Goal: Task Accomplishment & Management: Manage account settings

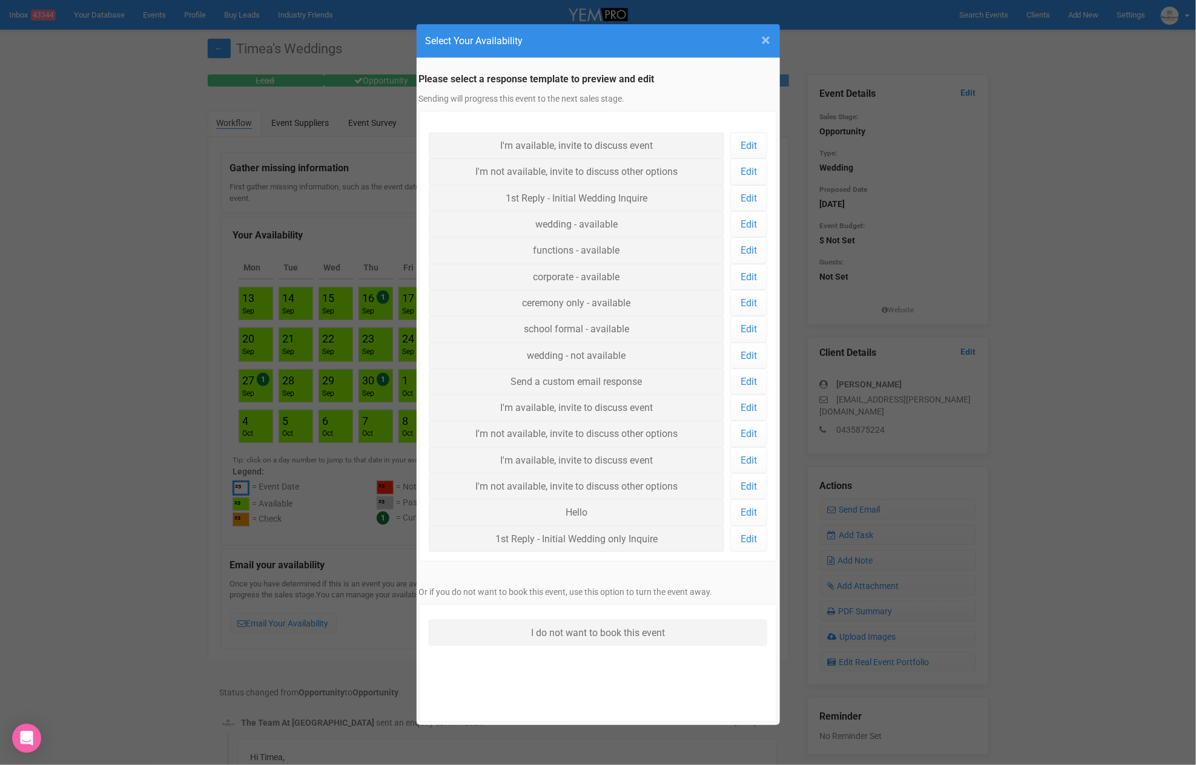
click at [769, 36] on span "×" at bounding box center [766, 40] width 9 height 20
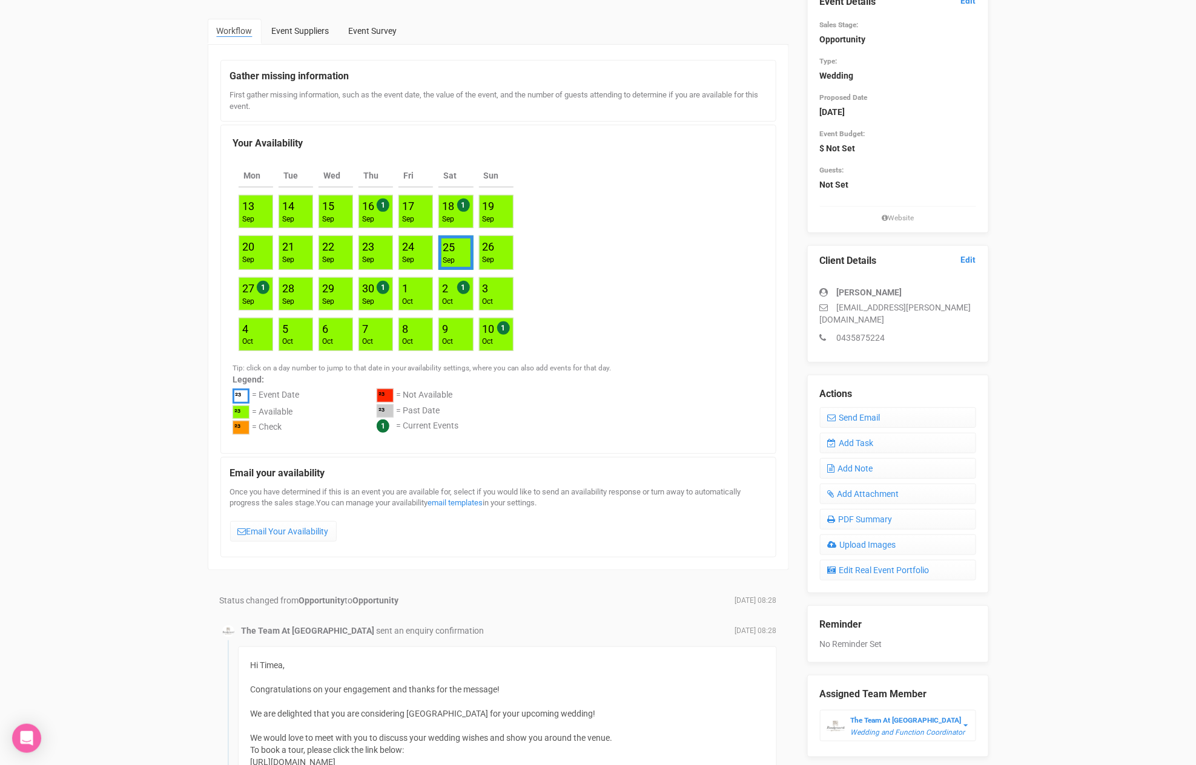
scroll to position [93, 0]
click at [870, 458] on link "Add Note" at bounding box center [898, 468] width 156 height 21
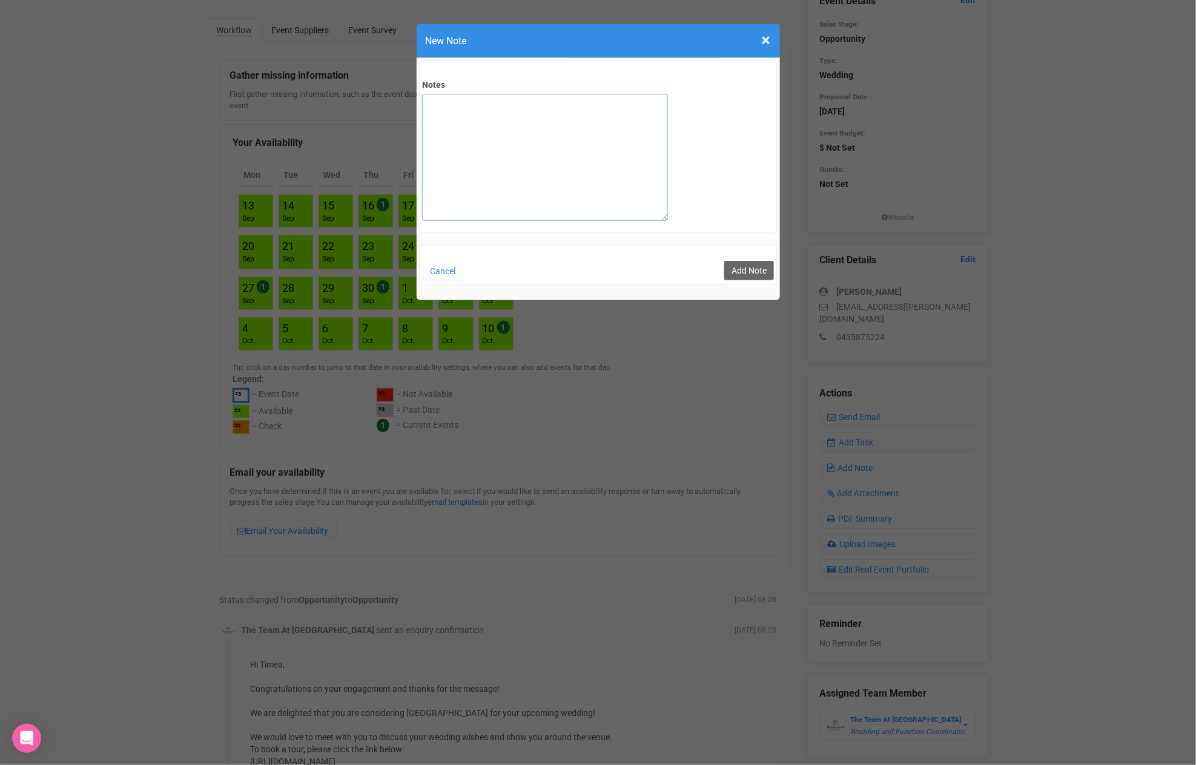
click at [475, 160] on textarea "Notes" at bounding box center [545, 157] width 246 height 127
type textarea "SITE 10/9"
click at [740, 268] on button "Add Note" at bounding box center [749, 270] width 50 height 19
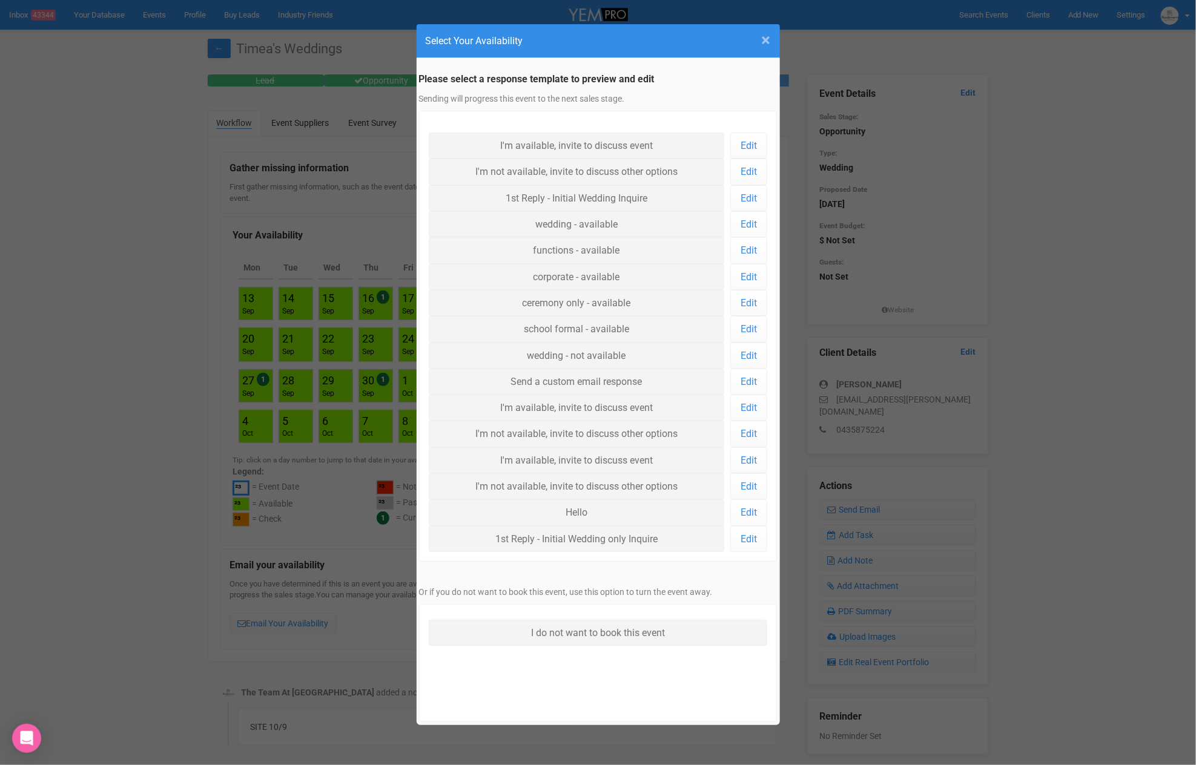
click at [767, 42] on span "×" at bounding box center [766, 40] width 9 height 20
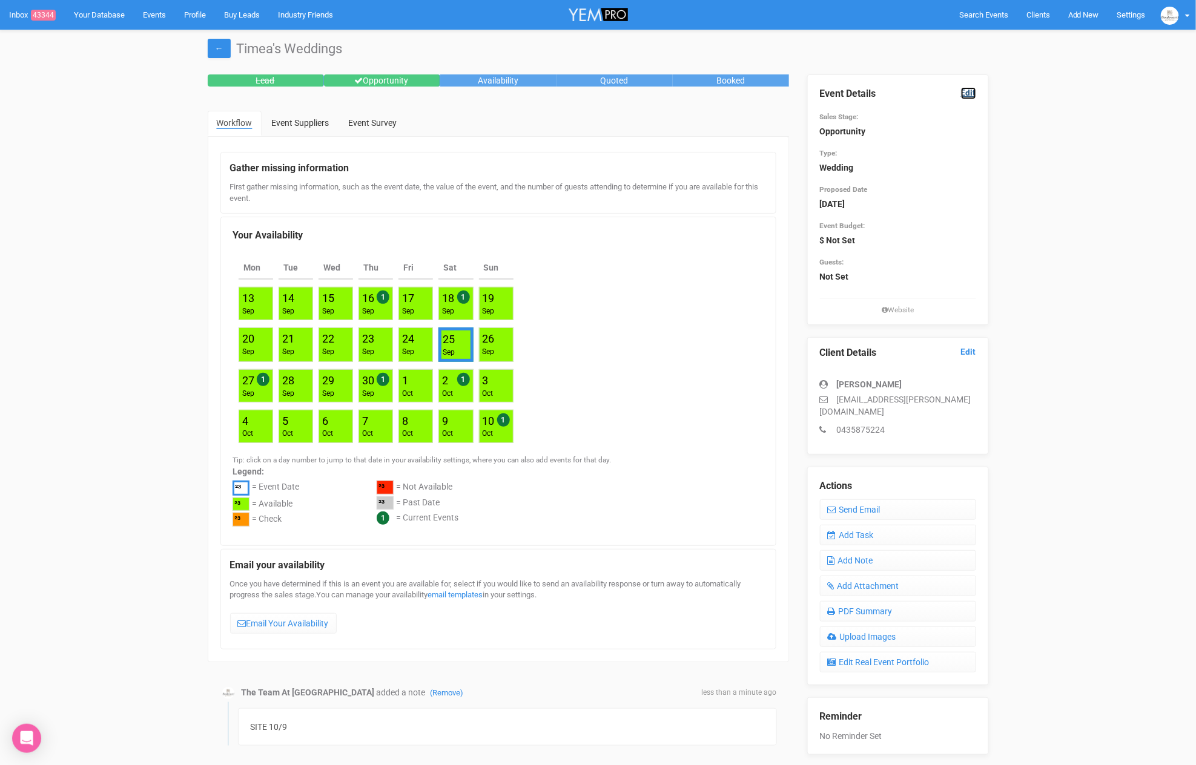
click at [968, 91] on link "Edit" at bounding box center [968, 93] width 15 height 12
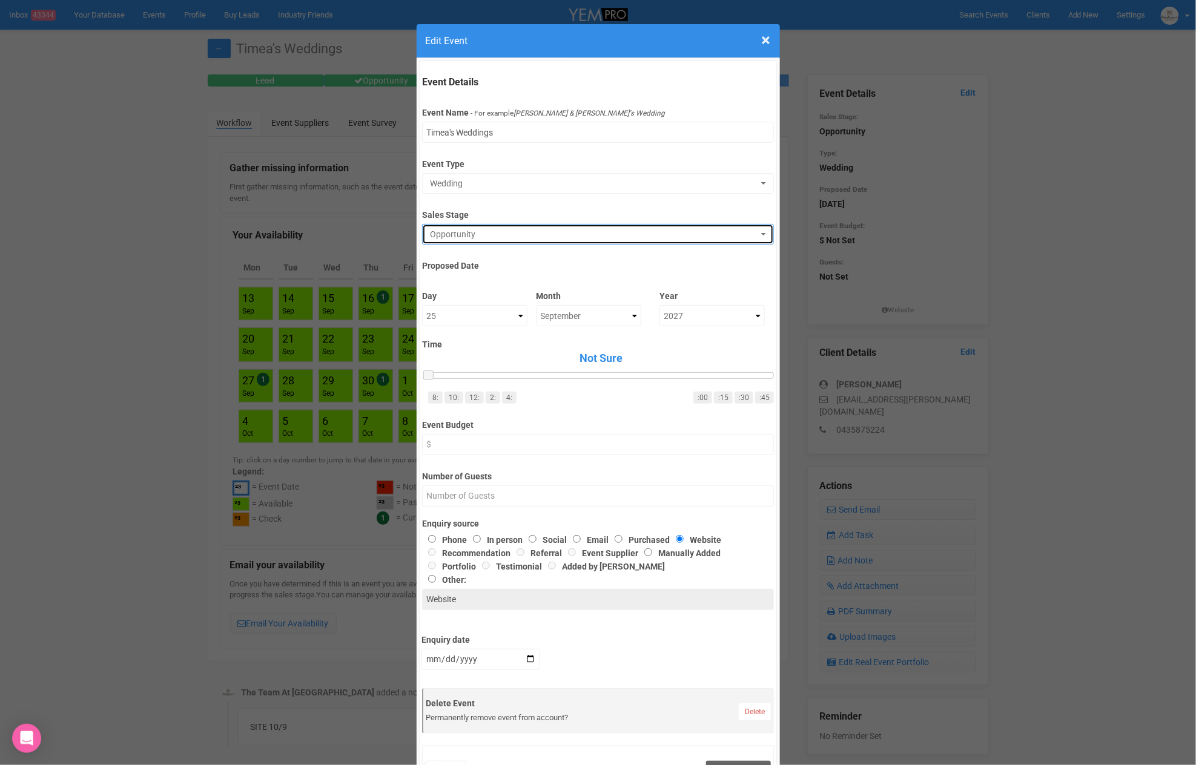
click at [469, 230] on span "Opportunity" at bounding box center [594, 234] width 328 height 12
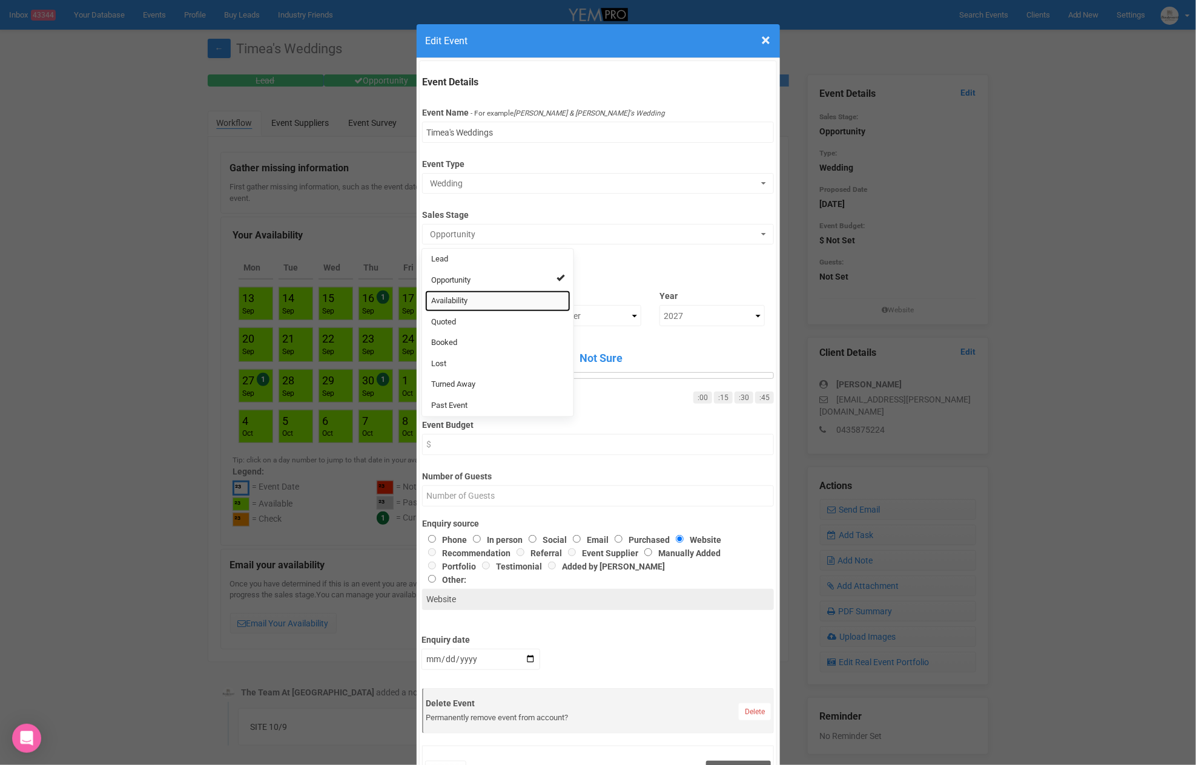
click at [460, 301] on span "Availability" at bounding box center [449, 302] width 36 height 12
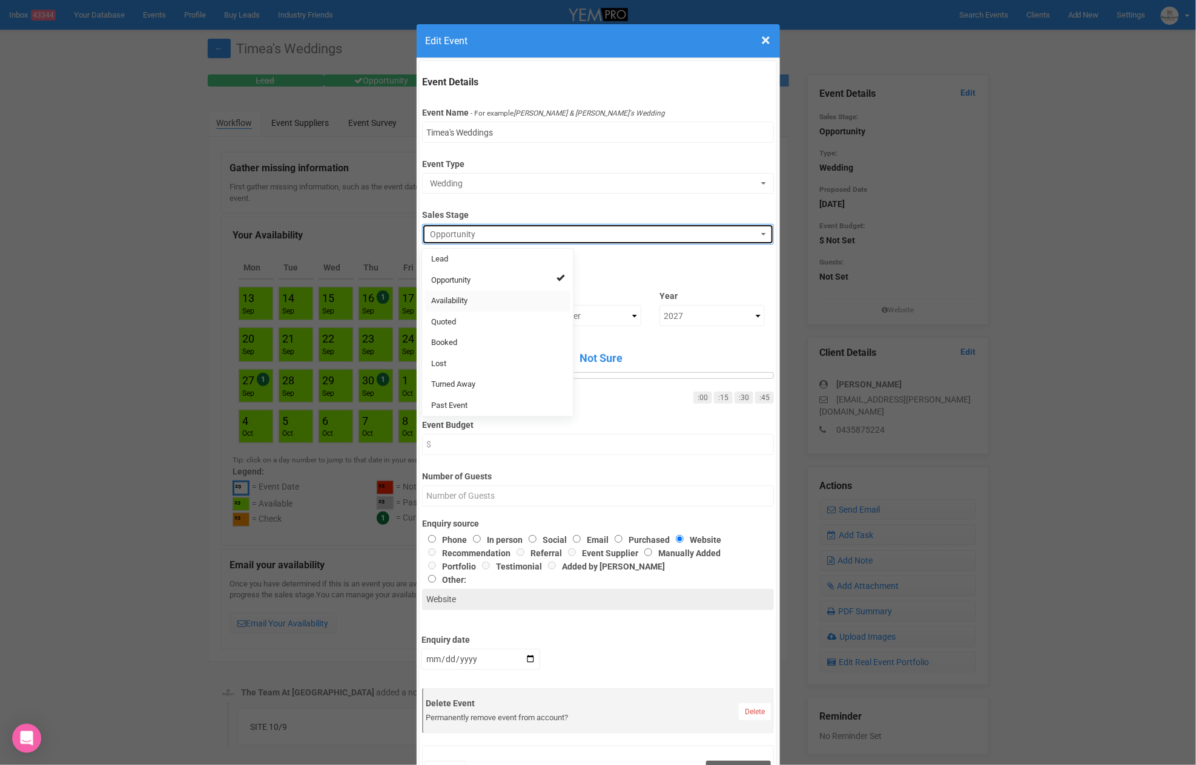
select select "8"
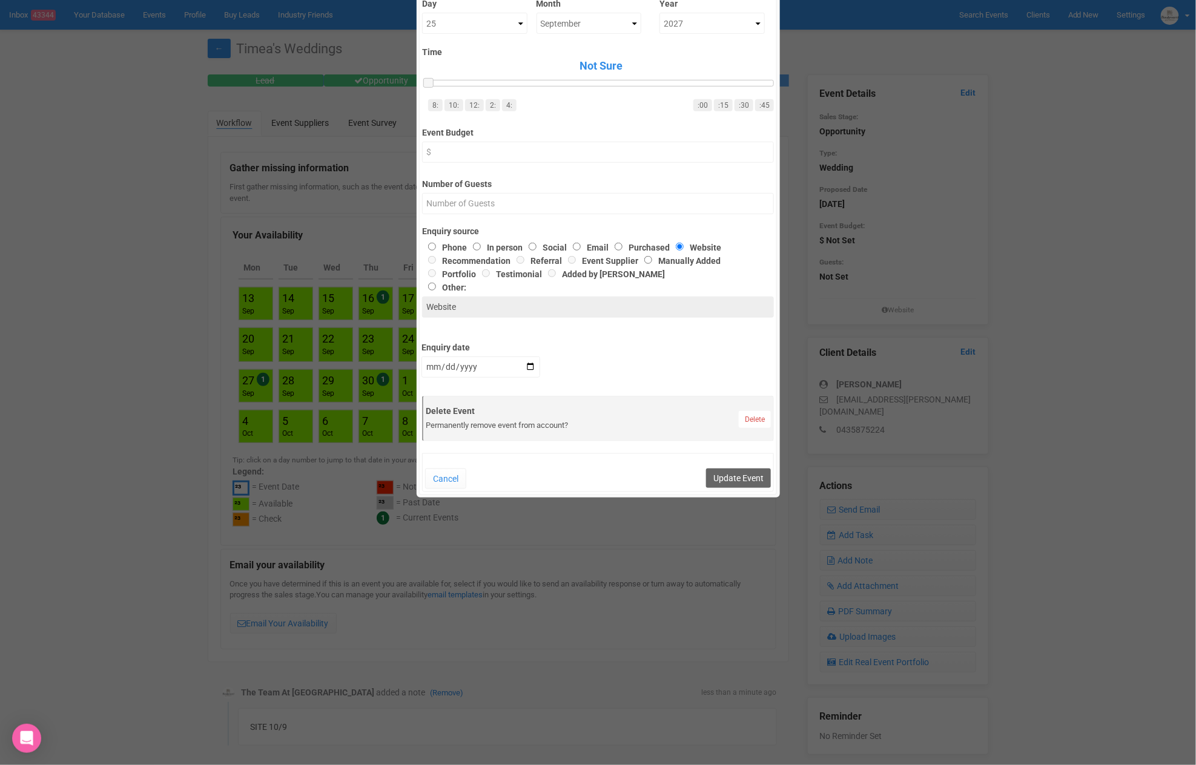
scroll to position [339, 0]
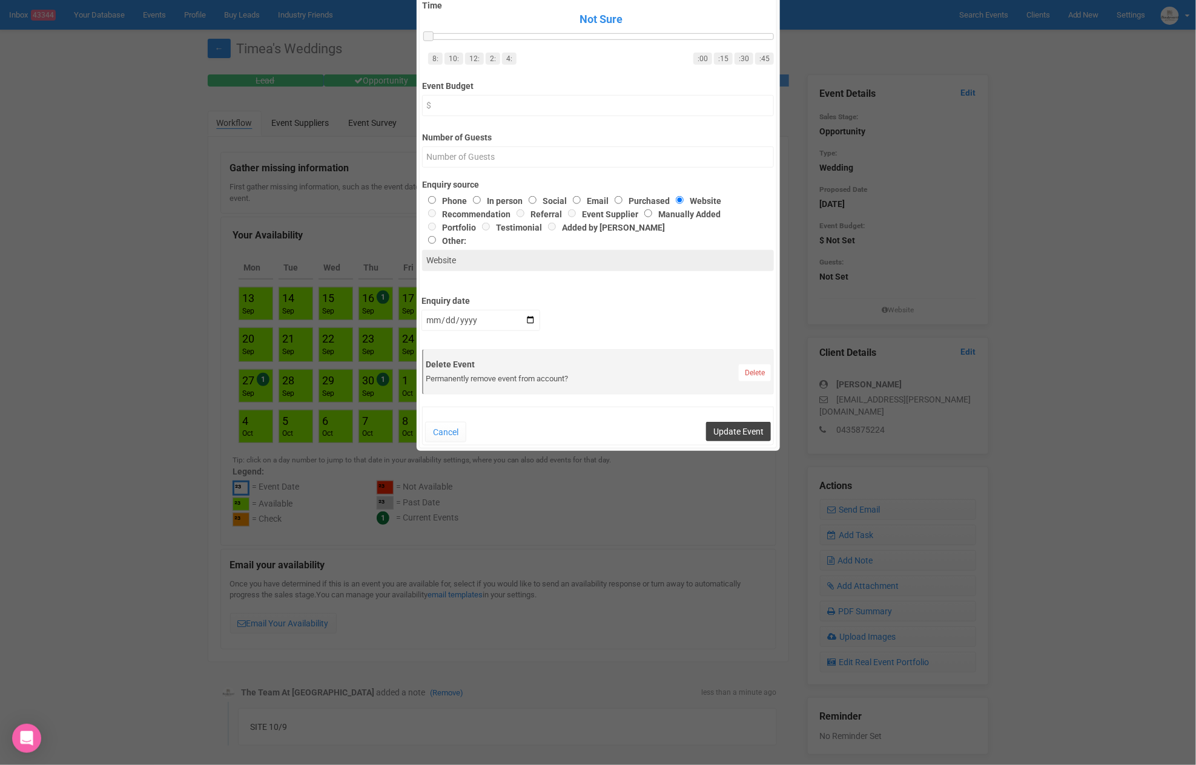
click at [736, 428] on button "Update Event" at bounding box center [738, 431] width 65 height 19
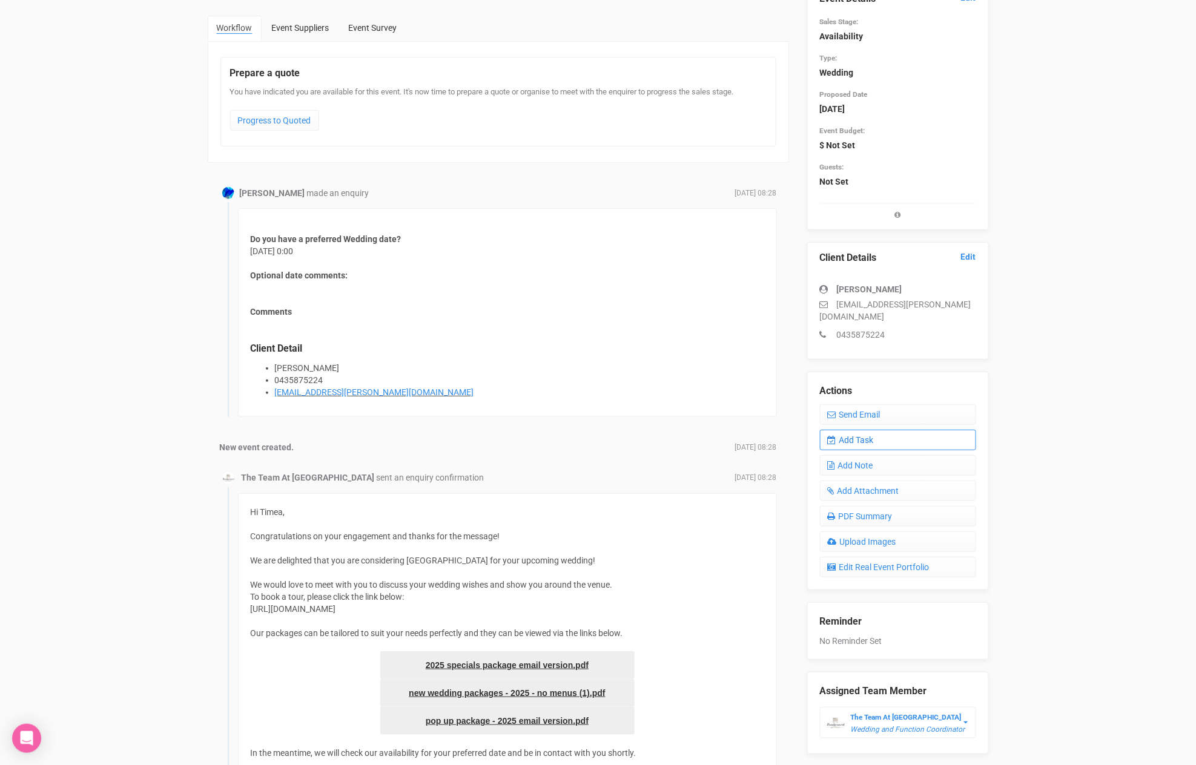
scroll to position [97, 0]
click at [846, 432] on link "Add Task" at bounding box center [898, 438] width 156 height 21
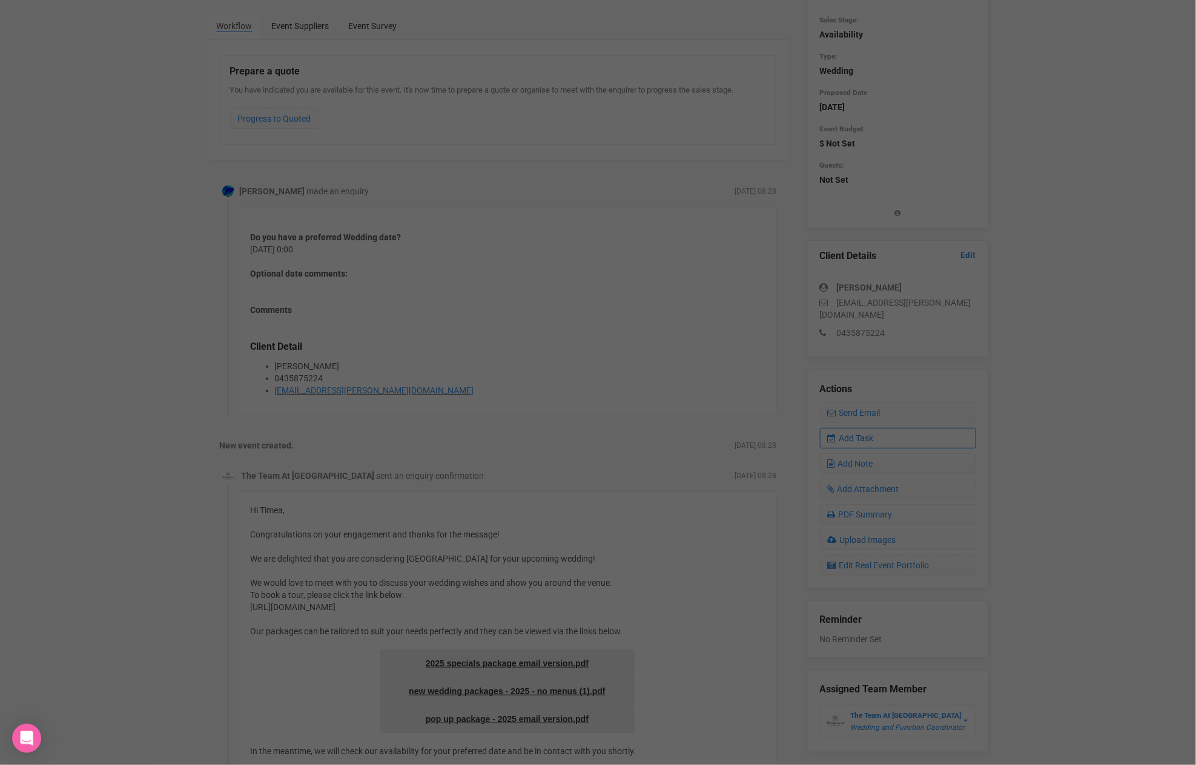
scroll to position [0, 0]
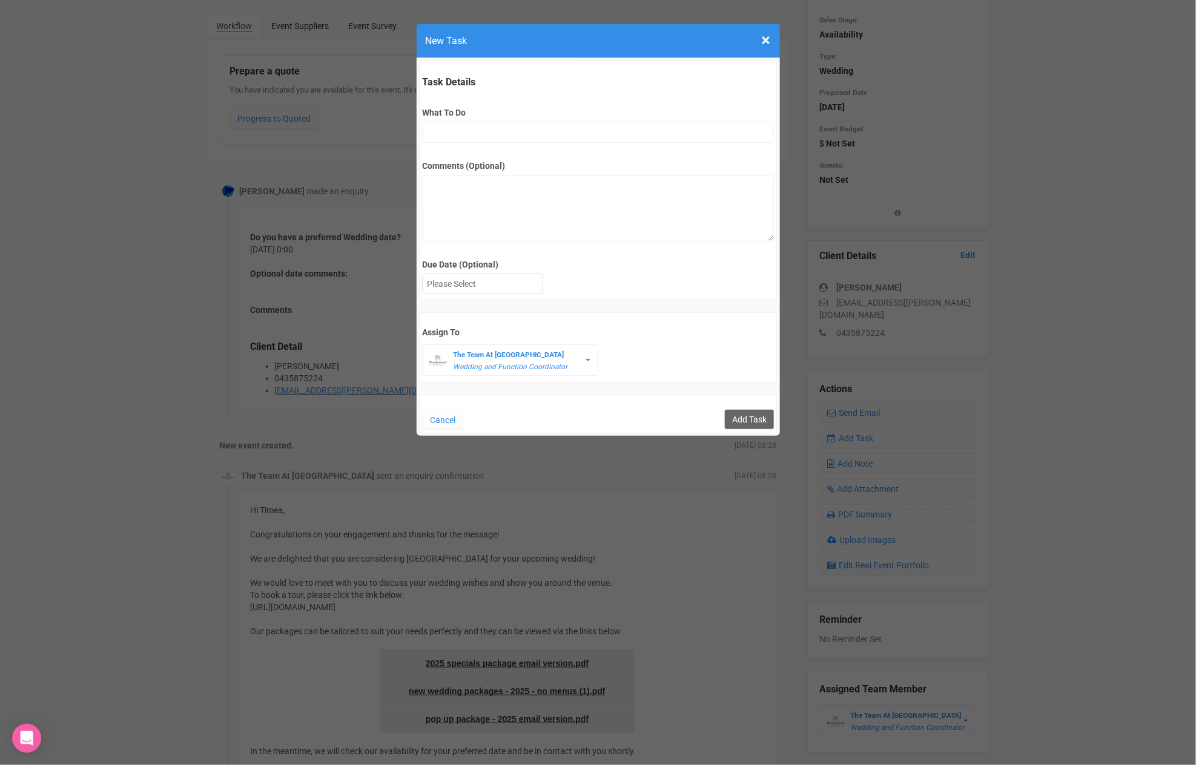
click at [592, 120] on div "What To Do" at bounding box center [598, 119] width 352 height 47
click at [592, 126] on input "What To Do" at bounding box center [598, 132] width 352 height 21
click at [516, 285] on div at bounding box center [483, 284] width 120 height 20
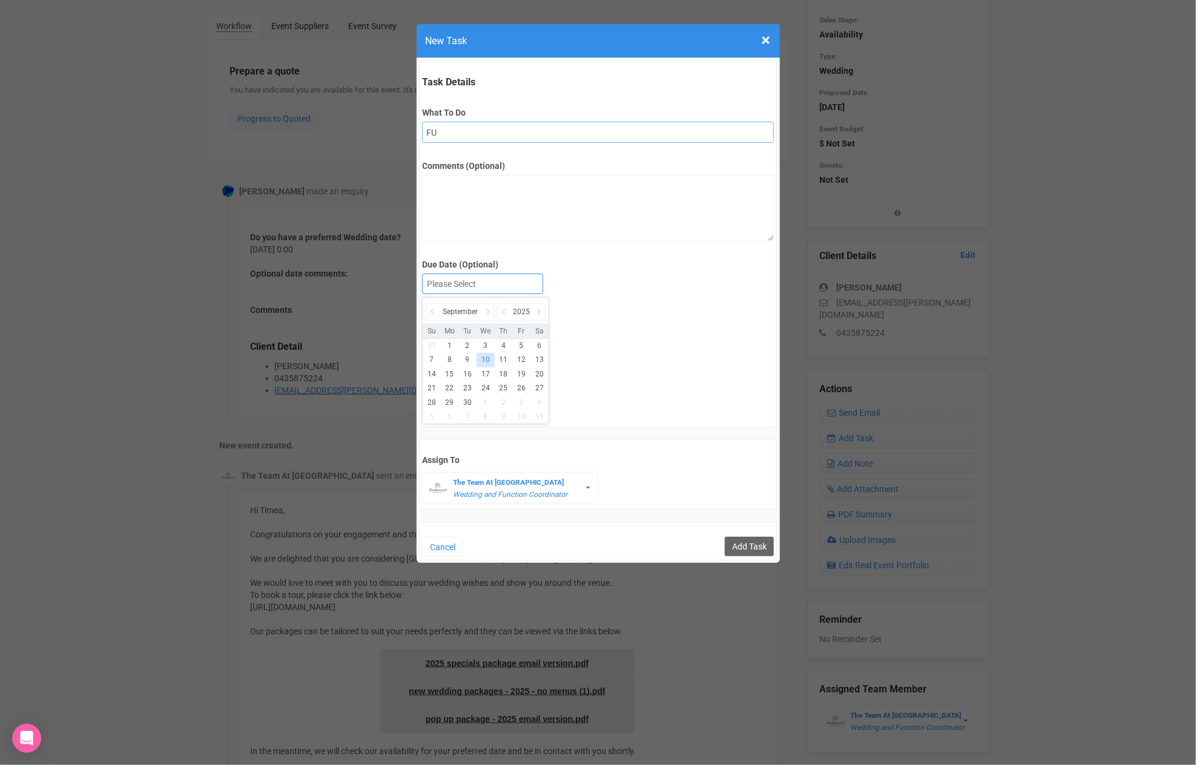
click at [527, 133] on input "FU" at bounding box center [598, 132] width 352 height 21
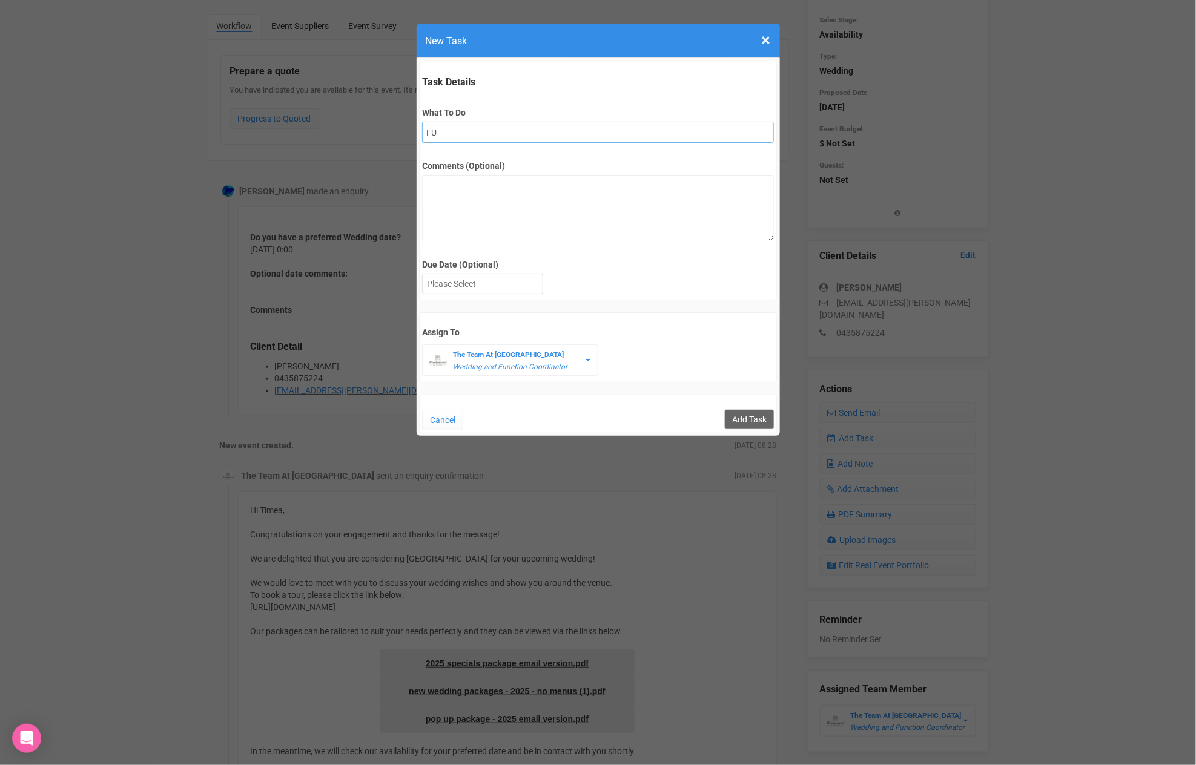
type input "FU after site"
click at [516, 274] on div at bounding box center [483, 284] width 120 height 20
click at [730, 423] on input "Add Task" at bounding box center [749, 419] width 49 height 19
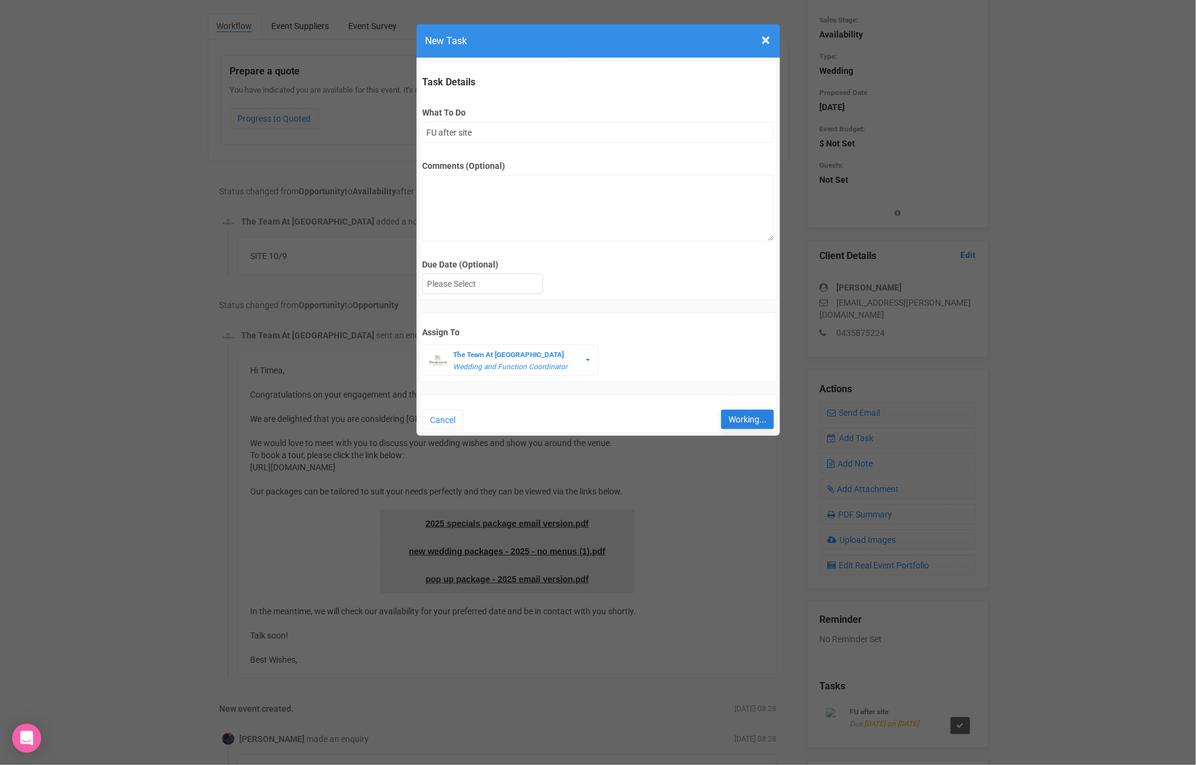
type input "Save"
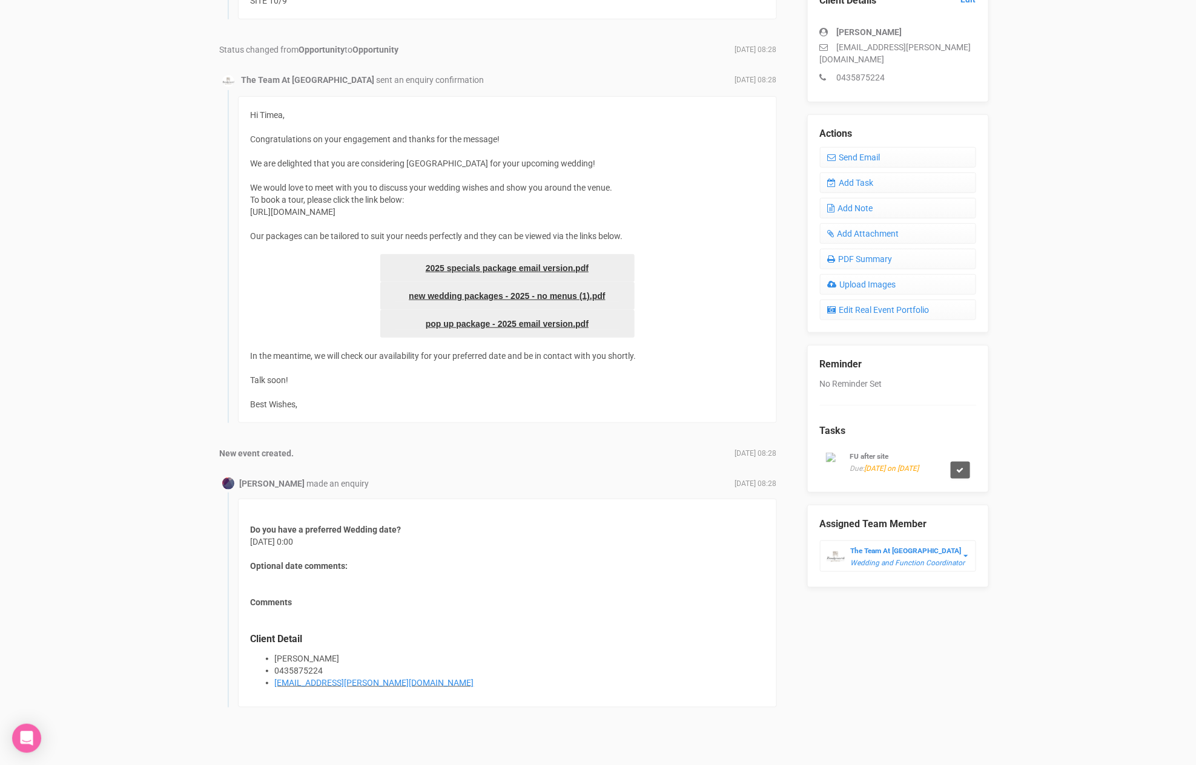
scroll to position [354, 0]
